Goal: Task Accomplishment & Management: Use online tool/utility

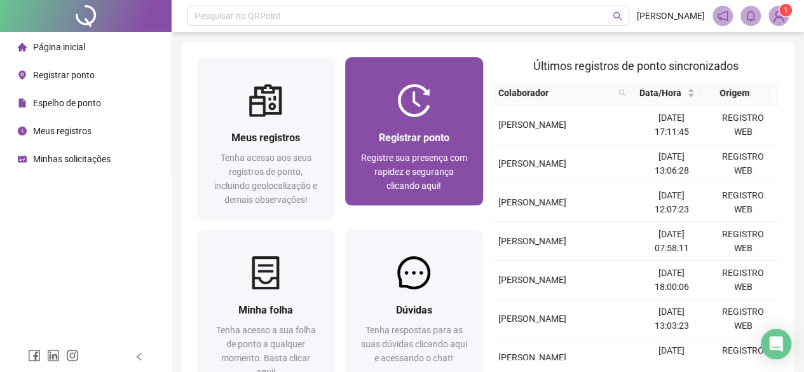
click at [430, 116] on img at bounding box center [413, 100] width 33 height 33
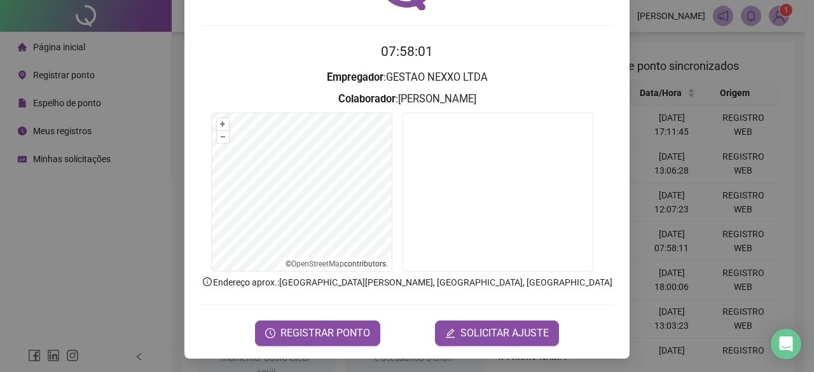
scroll to position [95, 0]
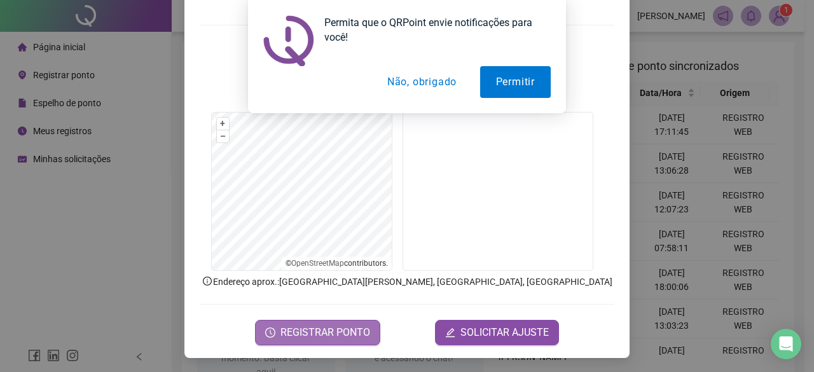
click at [337, 338] on span "REGISTRAR PONTO" at bounding box center [325, 332] width 90 height 15
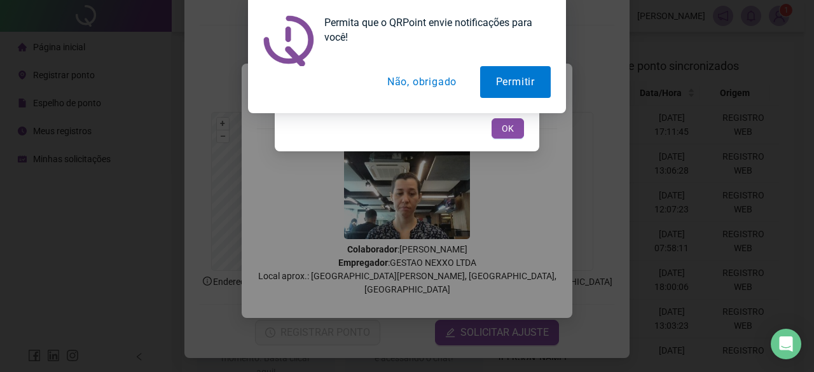
click at [444, 83] on button "Não, obrigado" at bounding box center [421, 82] width 101 height 32
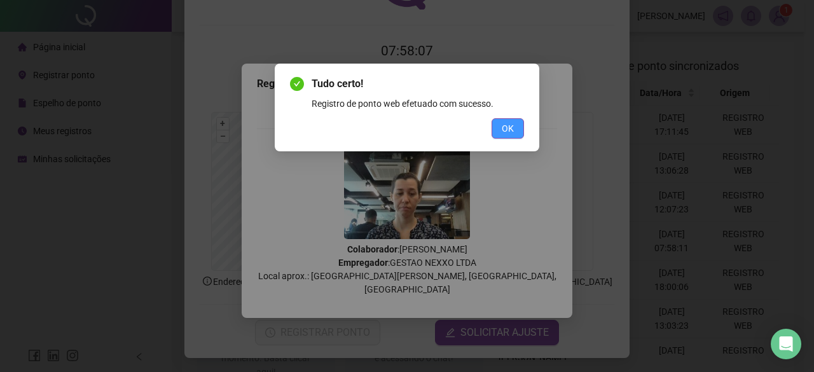
click at [512, 129] on span "OK" at bounding box center [508, 128] width 12 height 14
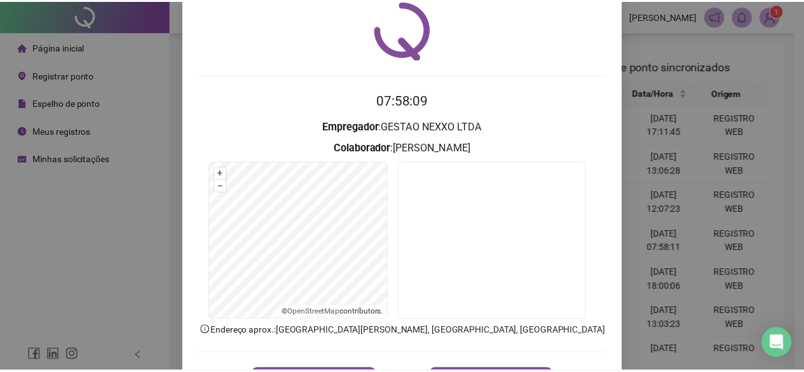
scroll to position [0, 0]
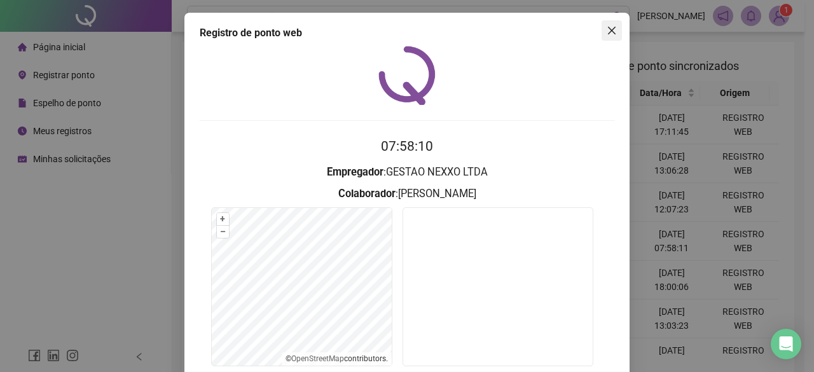
click at [609, 31] on icon "close" at bounding box center [612, 30] width 10 height 10
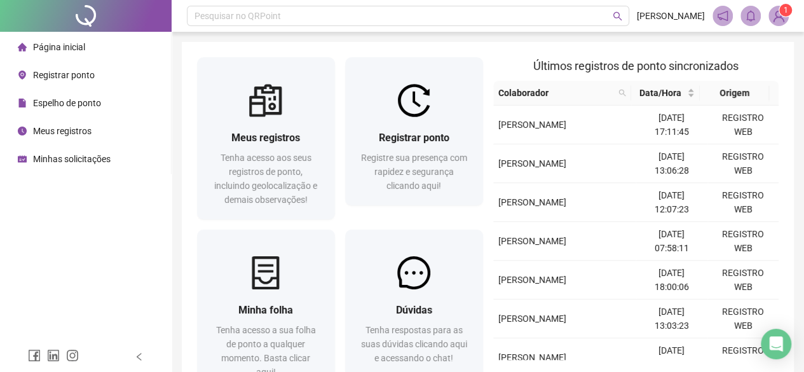
click at [785, 62] on div "Meus registros Tenha acesso aos seus registros de ponto, incluindo geolocalizaç…" at bounding box center [488, 227] width 612 height 370
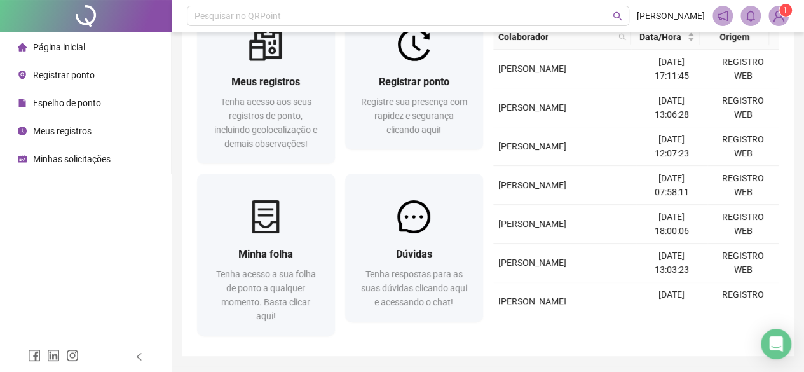
scroll to position [94, 0]
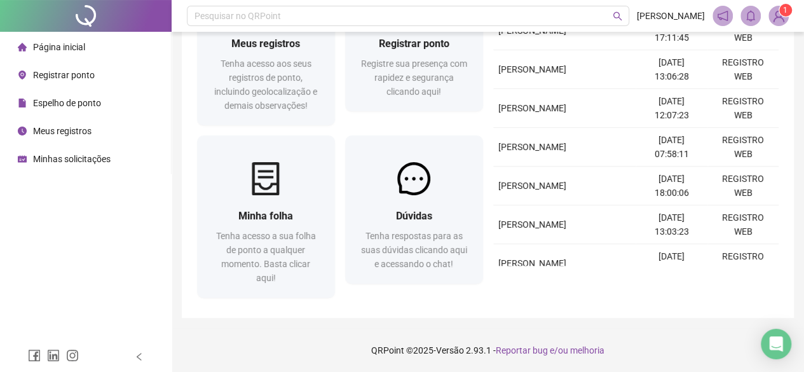
click at [795, 252] on div "Pesquisar no QRPoint RAIMERCIA FREITAS 1 Meus registros Tenha acesso aos seus r…" at bounding box center [488, 139] width 633 height 467
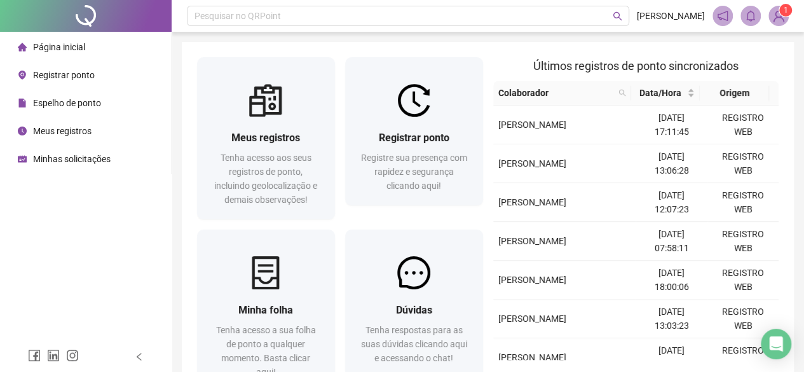
click at [65, 46] on span "Página inicial" at bounding box center [59, 47] width 52 height 10
